Goal: Use online tool/utility: Use online tool/utility

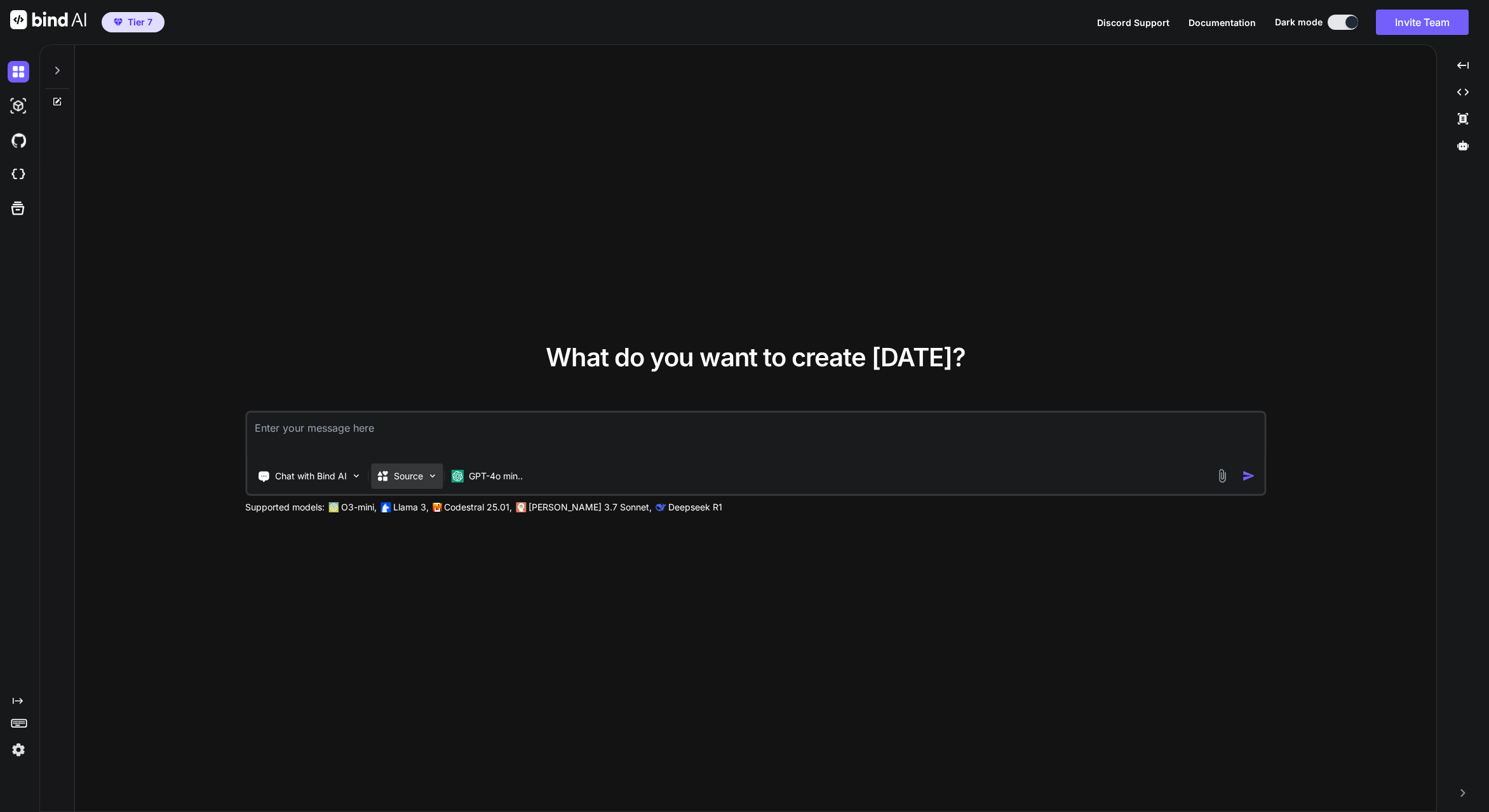
click at [426, 478] on div "Source" at bounding box center [407, 476] width 72 height 25
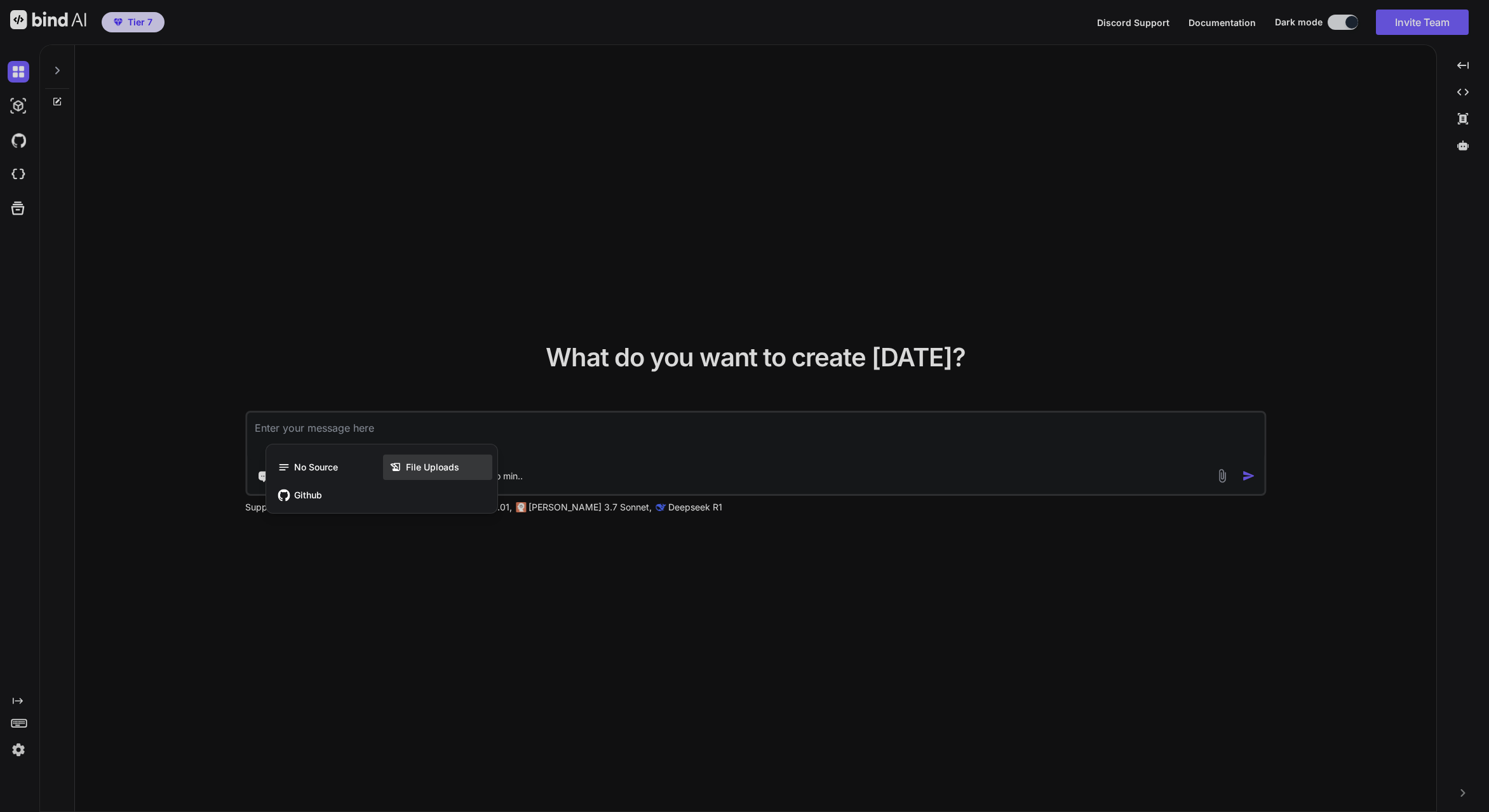
click at [428, 467] on span "File Uploads" at bounding box center [432, 467] width 53 height 13
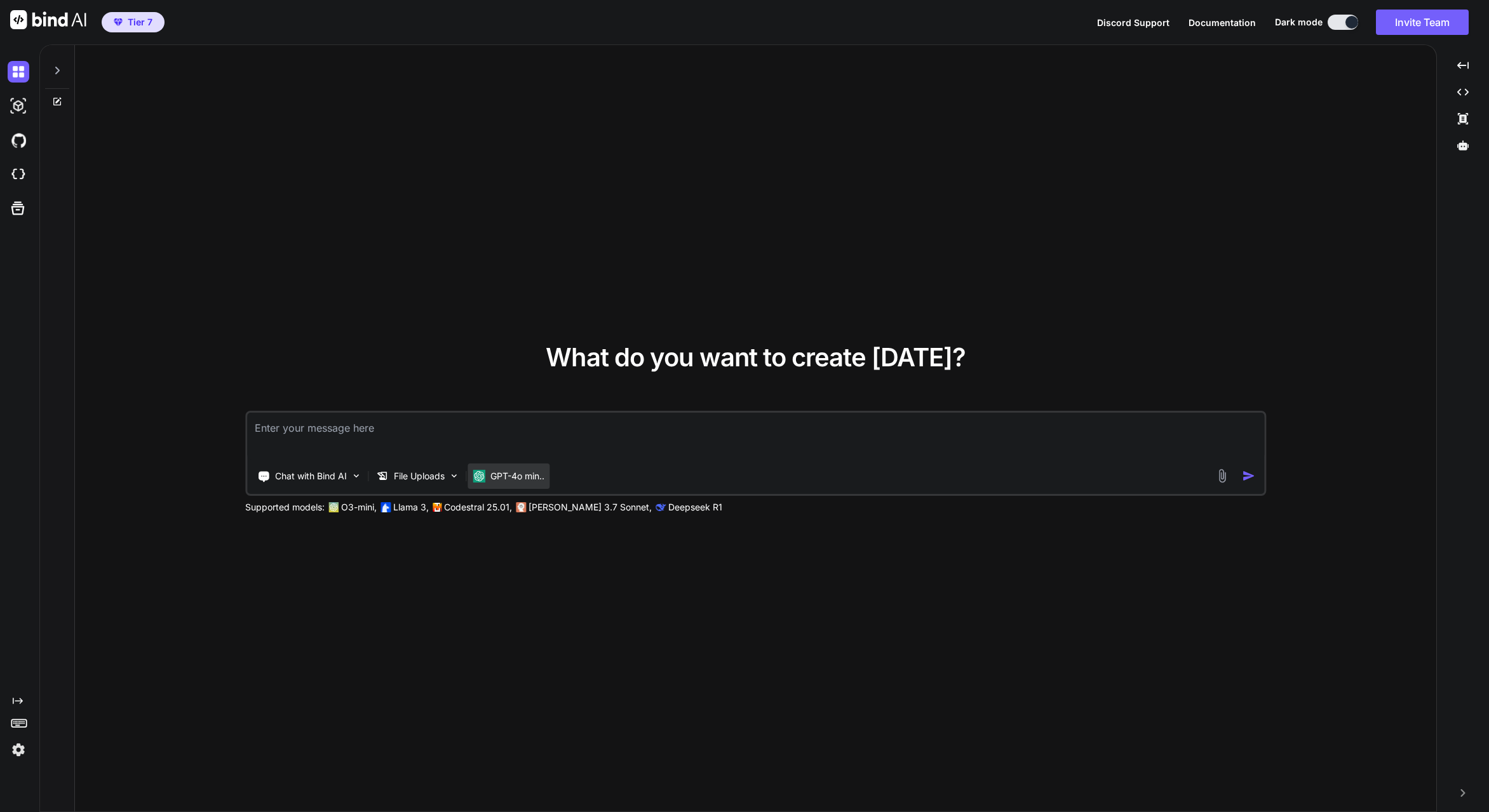
click at [547, 484] on div "GPT-4o min.." at bounding box center [509, 476] width 82 height 25
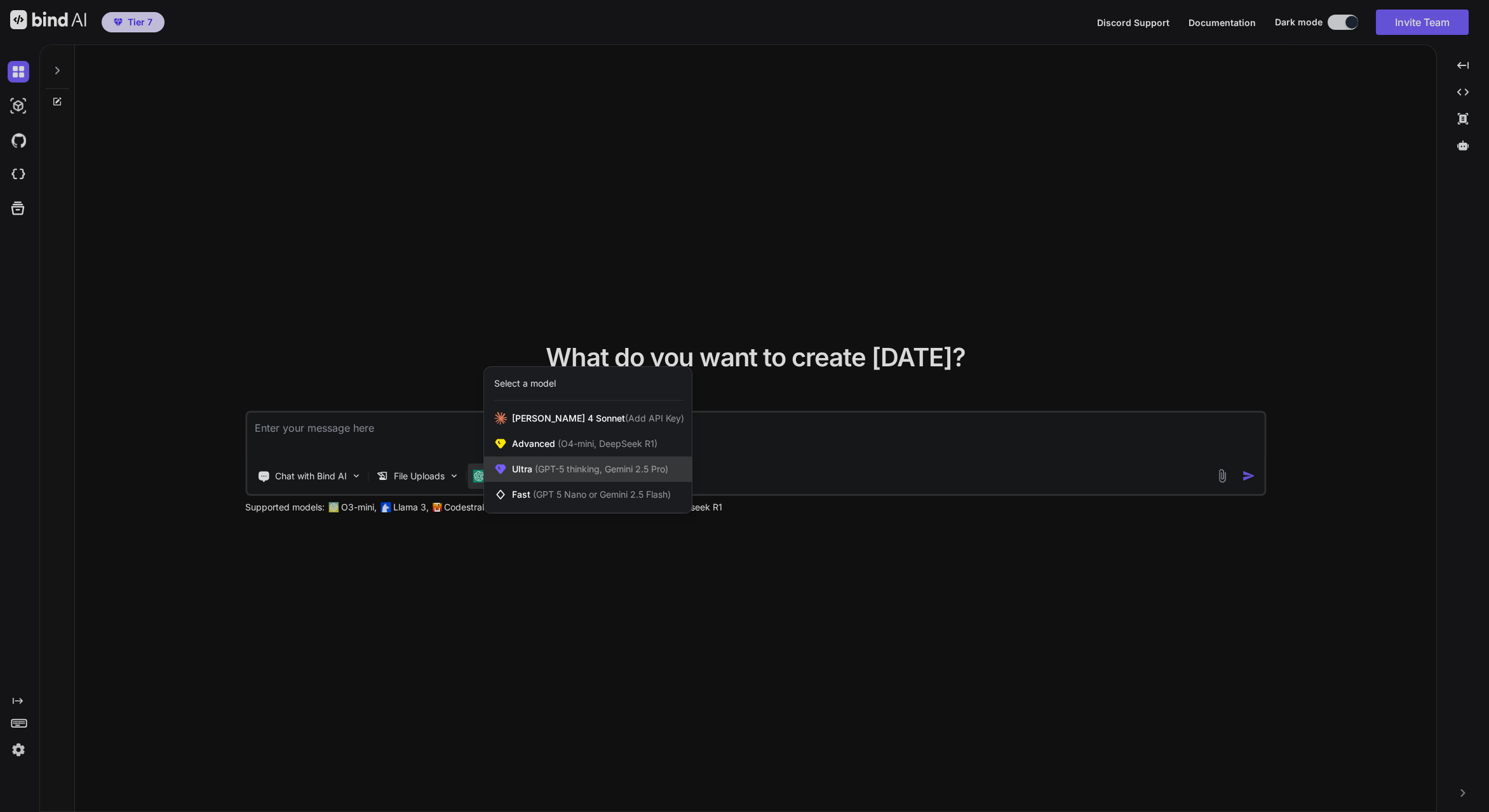
click at [598, 469] on span "(GPT-5 thinking, Gemini 2.5 Pro)" at bounding box center [600, 469] width 136 height 10
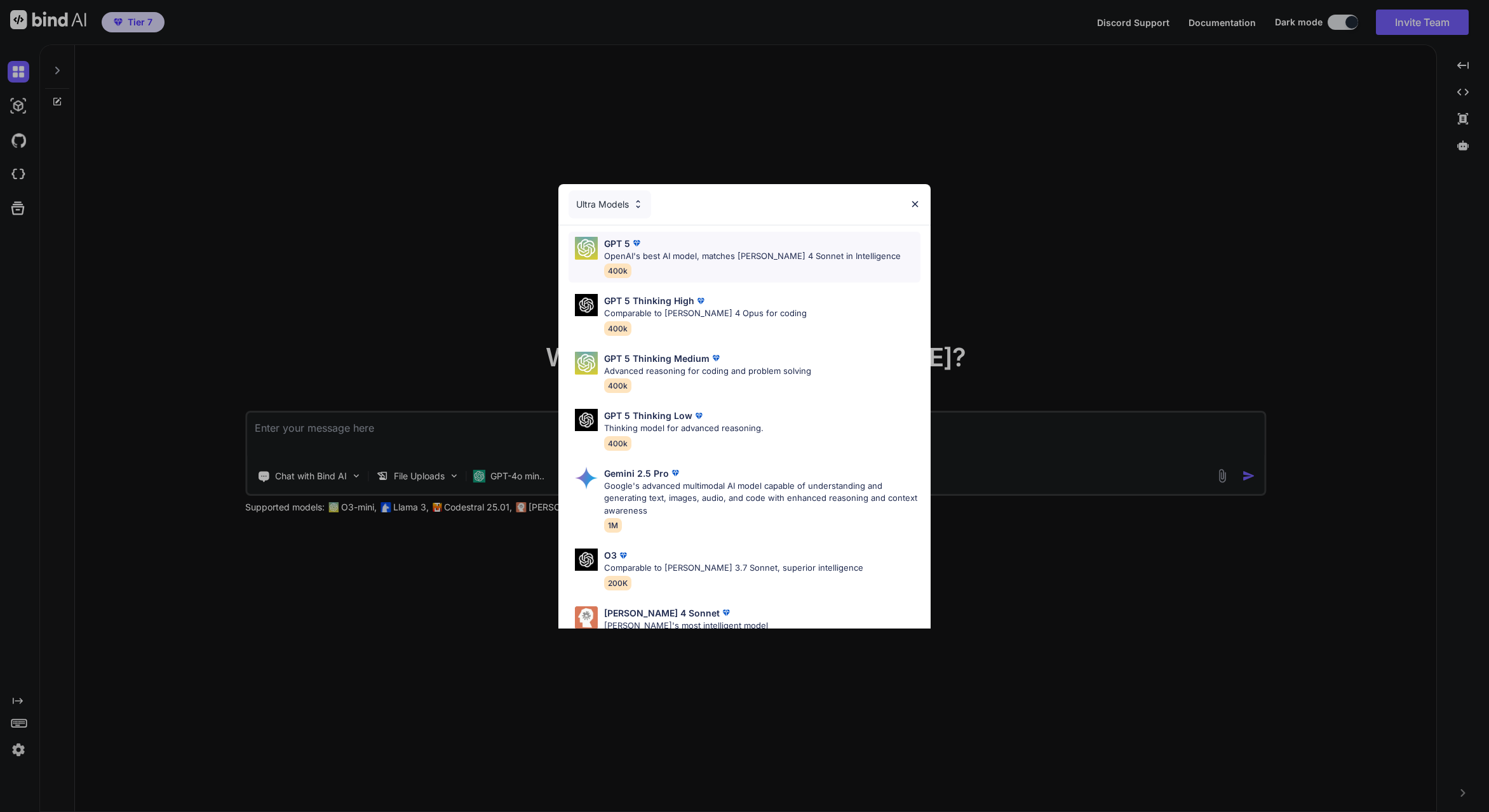
click at [663, 263] on div "GPT 5 OpenAI's best AI model, matches [PERSON_NAME] 4 Sonnet in Intelligence 40…" at bounding box center [752, 257] width 296 height 41
type textarea "x"
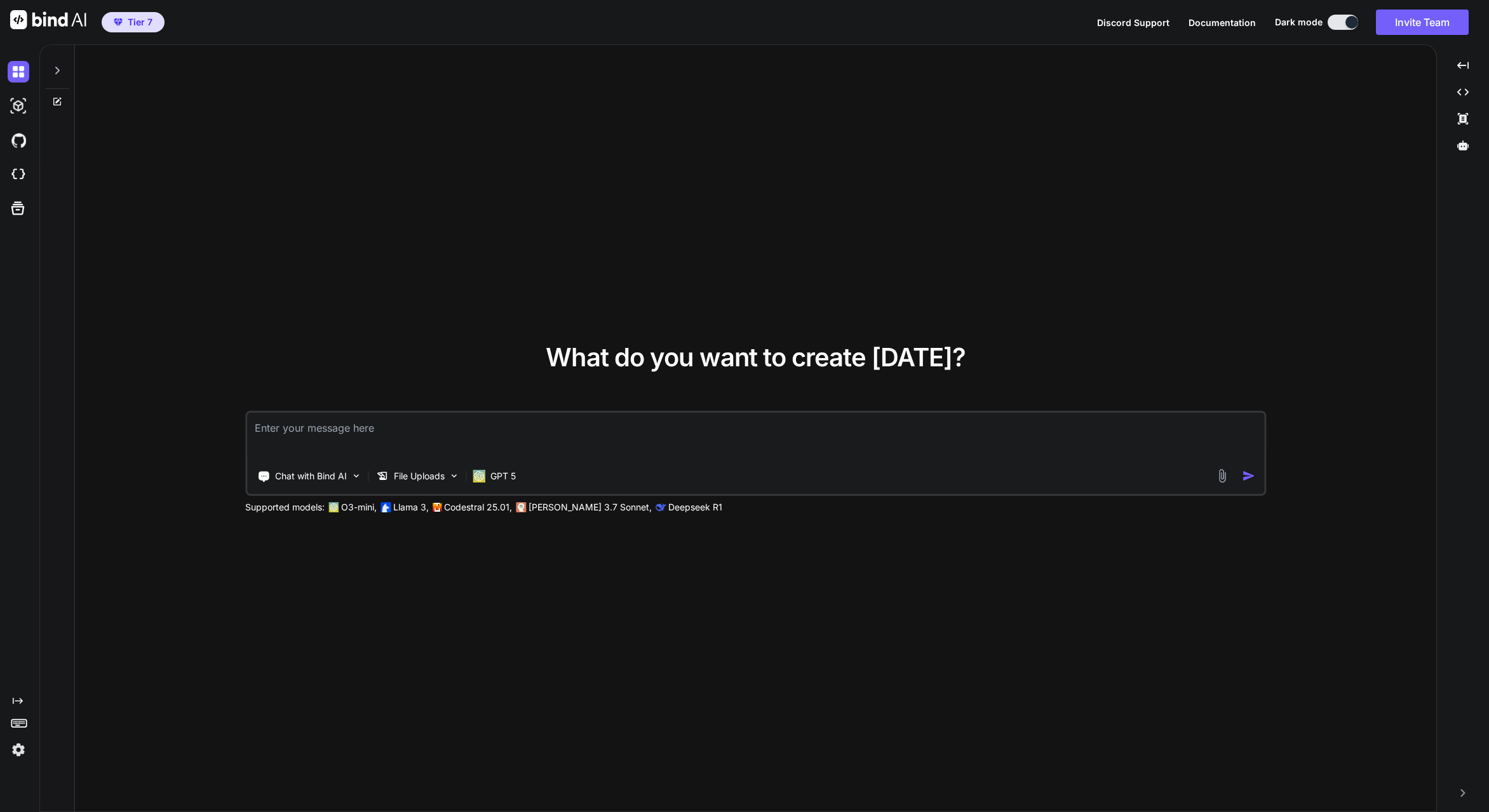
click at [547, 440] on textarea at bounding box center [756, 436] width 1017 height 47
click at [497, 437] on textarea at bounding box center [756, 436] width 1017 height 47
click at [981, 419] on textarea at bounding box center [756, 436] width 1017 height 47
click at [11, 213] on icon at bounding box center [18, 208] width 18 height 18
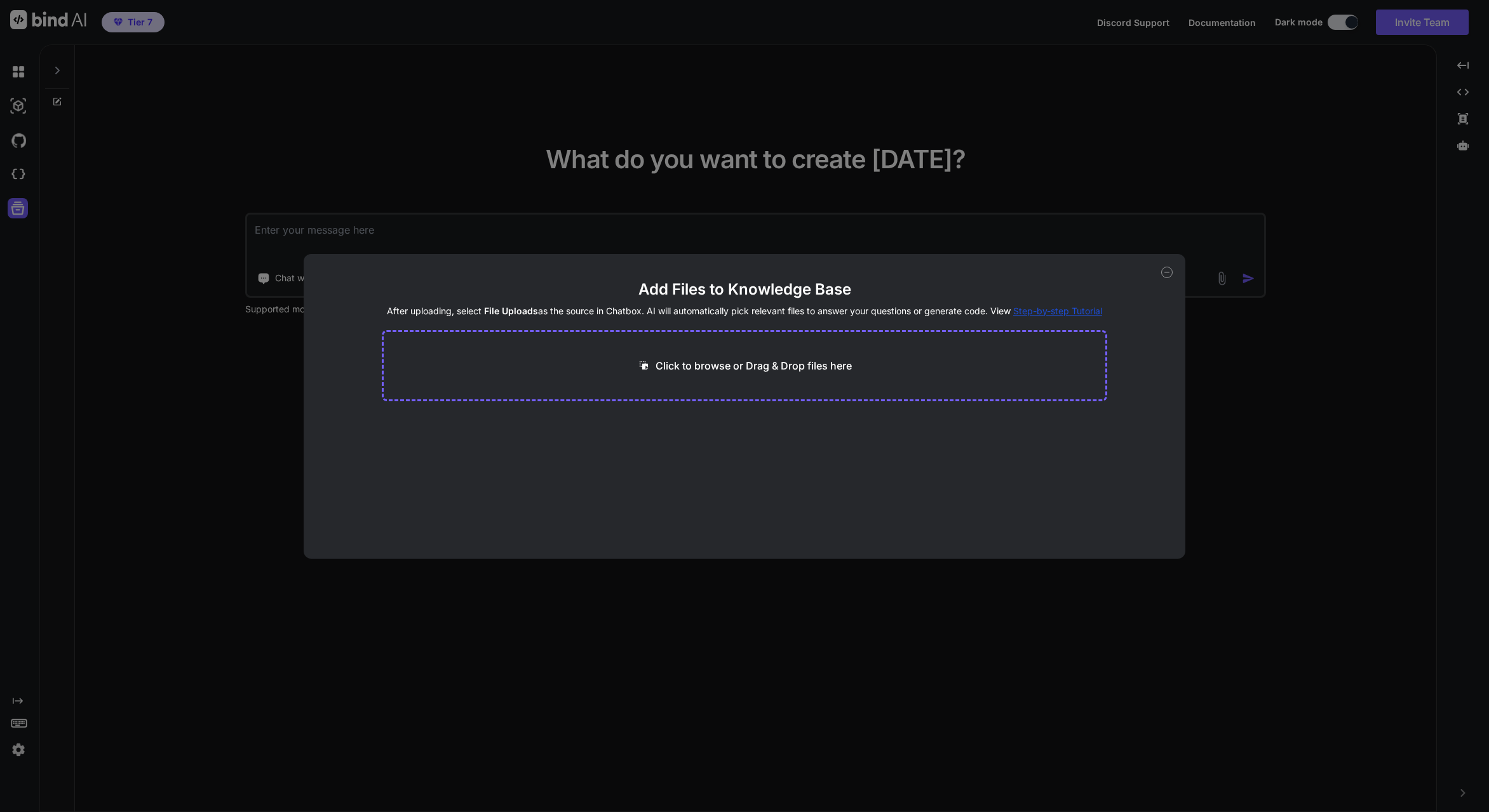
click at [727, 364] on p "Click to browse or Drag & Drop files here" at bounding box center [753, 366] width 196 height 15
type input "C:\fakepath\PoolLogic-Customer-ServiceInformation20250916.xlsx"
